Goal: Task Accomplishment & Management: Complete application form

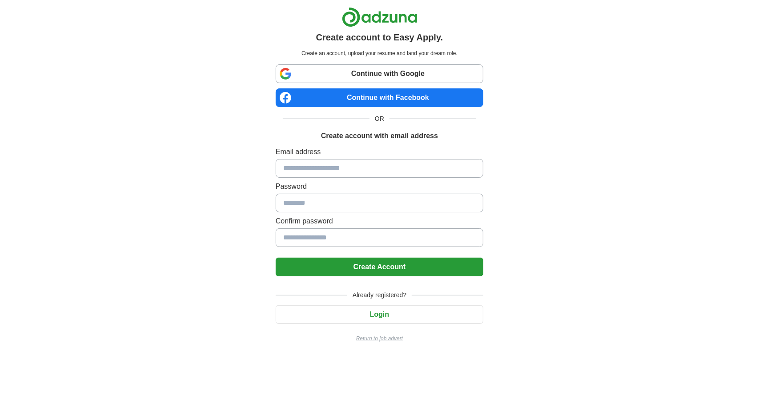
click at [325, 172] on input at bounding box center [380, 168] width 208 height 19
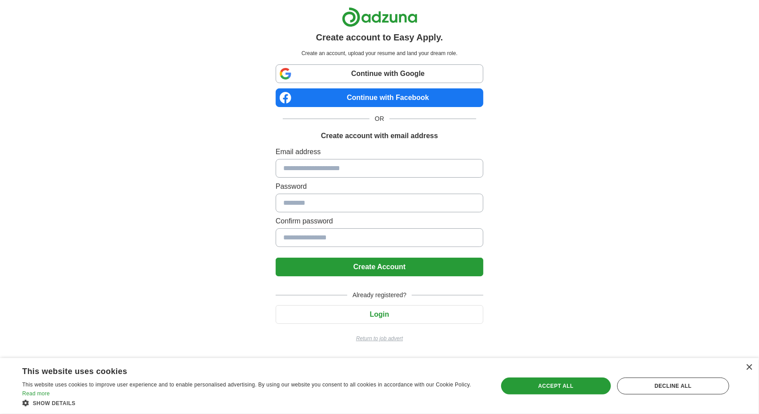
click at [413, 80] on link "Continue with Google" at bounding box center [380, 73] width 208 height 19
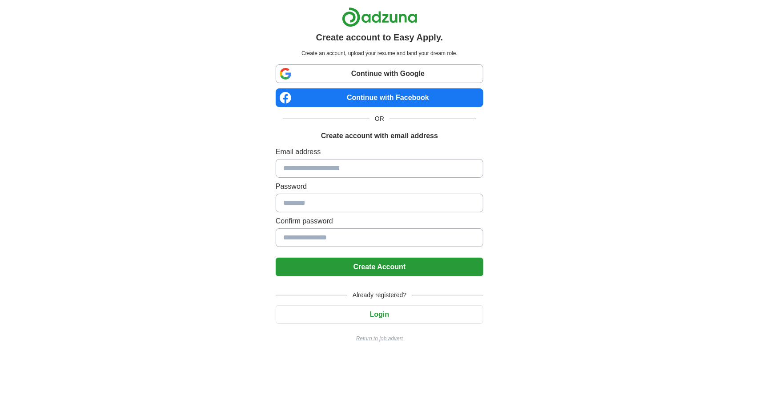
click at [362, 163] on input at bounding box center [380, 168] width 208 height 19
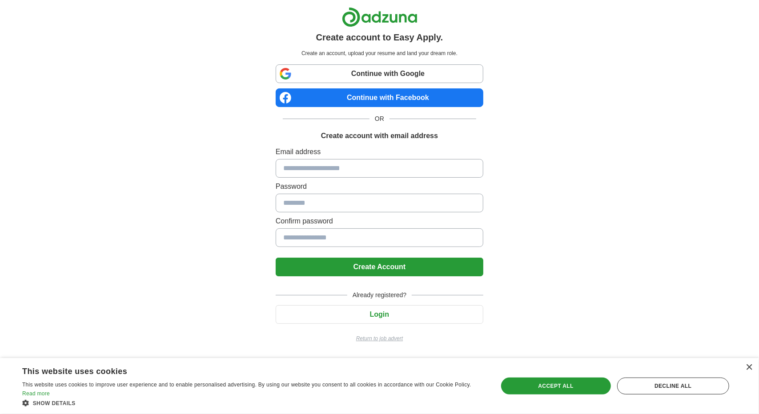
click at [388, 75] on link "Continue with Google" at bounding box center [380, 73] width 208 height 19
